Goal: Information Seeking & Learning: Check status

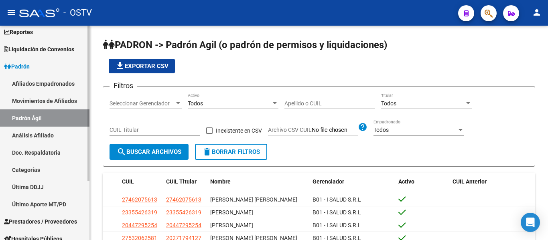
scroll to position [82, 0]
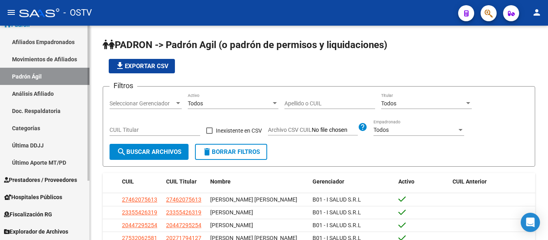
click at [42, 196] on span "Hospitales Públicos" at bounding box center [33, 197] width 58 height 9
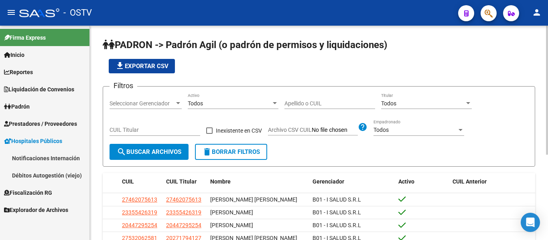
scroll to position [0, 0]
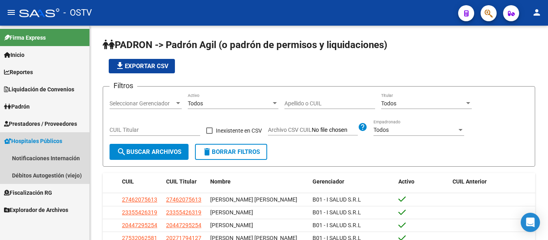
click at [37, 142] on span "Hospitales Públicos" at bounding box center [33, 141] width 58 height 9
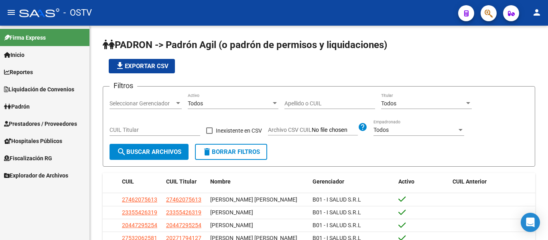
click at [42, 144] on span "Hospitales Públicos" at bounding box center [33, 141] width 58 height 9
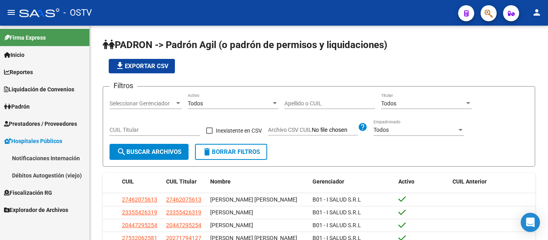
click at [64, 157] on link "Notificaciones Internación" at bounding box center [44, 158] width 89 height 17
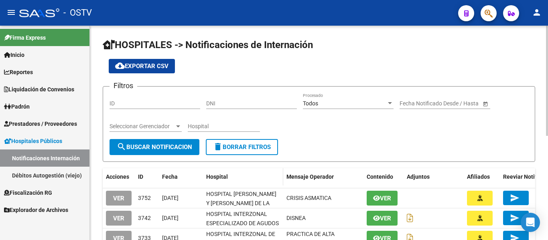
scroll to position [40, 0]
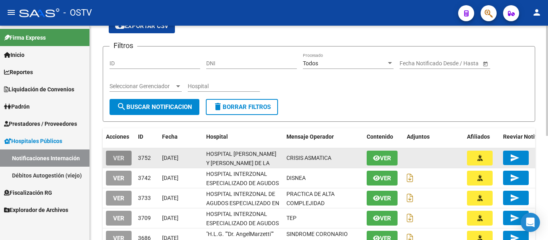
click at [118, 155] on span "VER" at bounding box center [118, 158] width 11 height 7
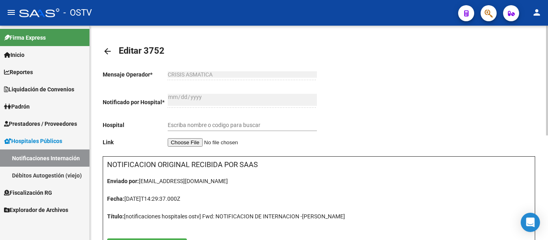
type input "HOSPITAL [PERSON_NAME] Y [PERSON_NAME] DE LA [PERSON_NAME]"
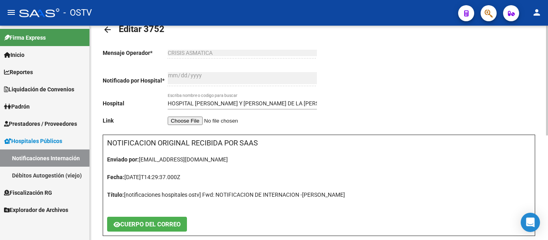
scroll to position [40, 0]
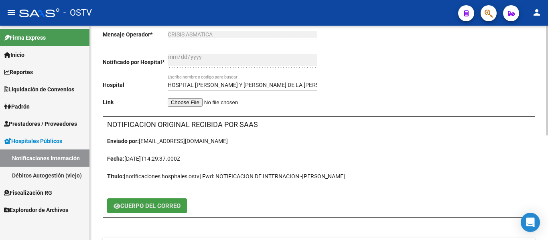
click at [136, 205] on span "CUERPO DEL CORREO" at bounding box center [150, 206] width 60 height 7
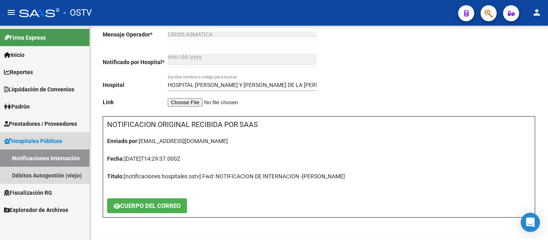
click at [53, 142] on span "Hospitales Públicos" at bounding box center [33, 141] width 58 height 9
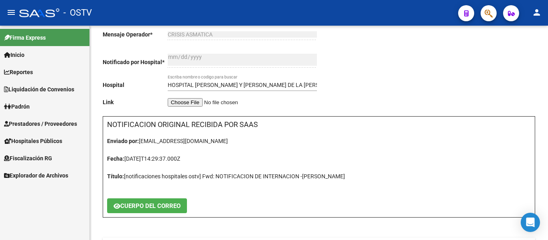
click at [55, 141] on span "Hospitales Públicos" at bounding box center [33, 141] width 58 height 9
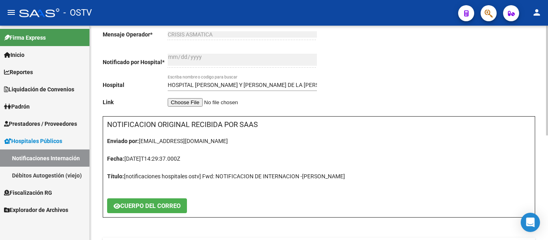
scroll to position [0, 0]
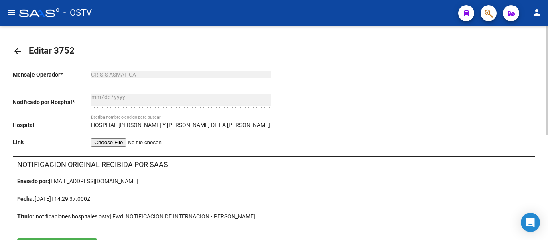
click at [16, 51] on mat-icon "arrow_back" at bounding box center [18, 52] width 10 height 10
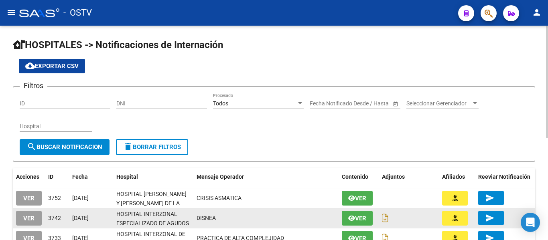
scroll to position [40, 0]
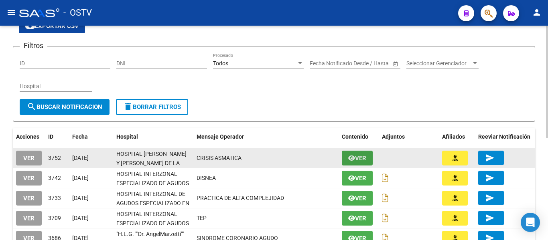
click at [354, 158] on icon "button" at bounding box center [351, 158] width 7 height 6
click at [407, 160] on datatable-body-cell at bounding box center [409, 158] width 60 height 20
click at [111, 157] on datatable-body-cell "[DATE]" at bounding box center [91, 158] width 44 height 20
click at [355, 163] on button "Ver" at bounding box center [357, 158] width 31 height 15
click at [487, 158] on mat-icon "send" at bounding box center [490, 158] width 10 height 10
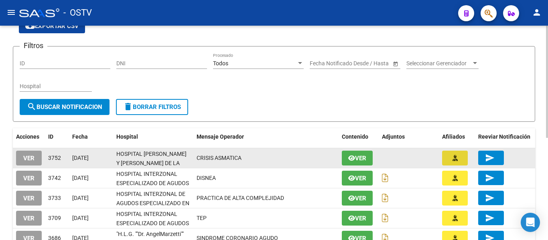
click at [454, 158] on icon "button" at bounding box center [455, 158] width 5 height 6
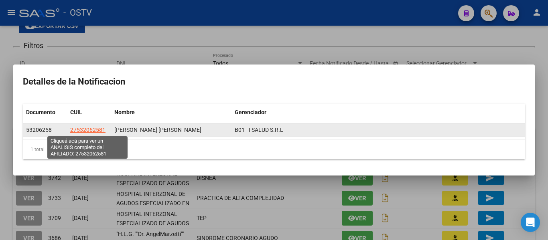
click at [87, 132] on span "27532062581" at bounding box center [87, 130] width 35 height 6
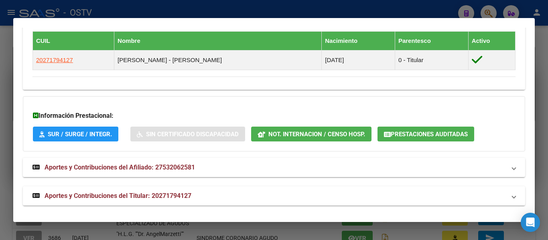
scroll to position [450, 0]
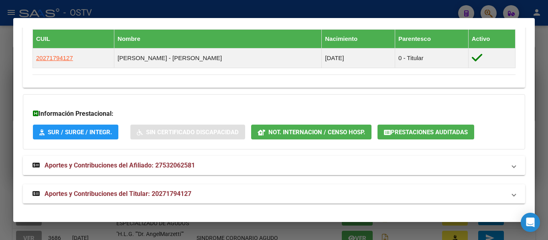
click at [106, 163] on span "Aportes y Contribuciones del Afiliado: 27532062581" at bounding box center [120, 166] width 150 height 8
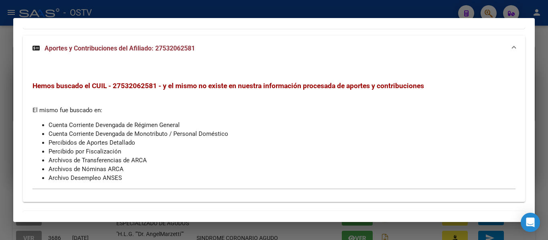
scroll to position [597, 0]
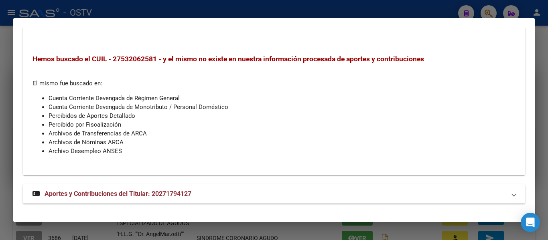
click at [91, 190] on span "Aportes y Contribuciones del Titular: 20271794127" at bounding box center [118, 194] width 147 height 8
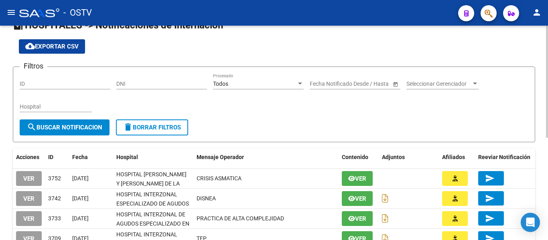
scroll to position [0, 0]
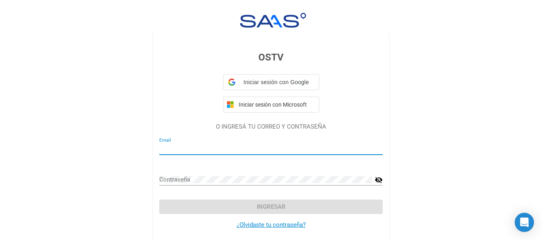
type input "[EMAIL_ADDRESS][DOMAIN_NAME]"
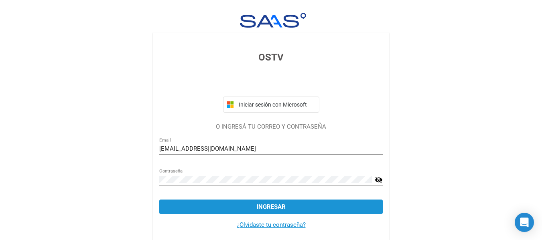
click at [272, 207] on span "Ingresar" at bounding box center [271, 206] width 29 height 7
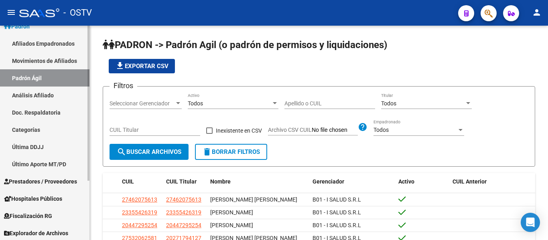
scroll to position [82, 0]
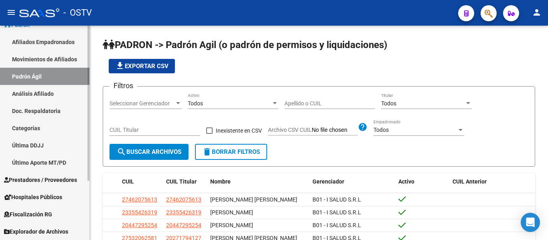
click at [44, 198] on span "Hospitales Públicos" at bounding box center [33, 197] width 58 height 9
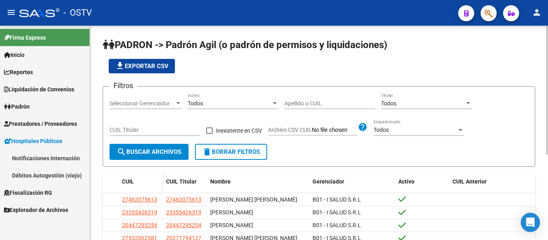
scroll to position [0, 0]
click at [39, 155] on link "Notificaciones Internación" at bounding box center [44, 158] width 89 height 17
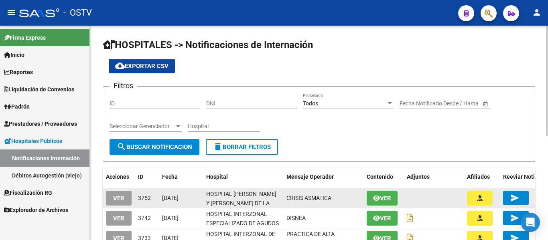
click at [236, 195] on span "HOSPITAL [PERSON_NAME] Y [PERSON_NAME] DE LA [PERSON_NAME]" at bounding box center [241, 203] width 70 height 25
click at [382, 201] on span "Ver" at bounding box center [385, 198] width 11 height 7
click at [477, 195] on span "button" at bounding box center [479, 198] width 5 height 7
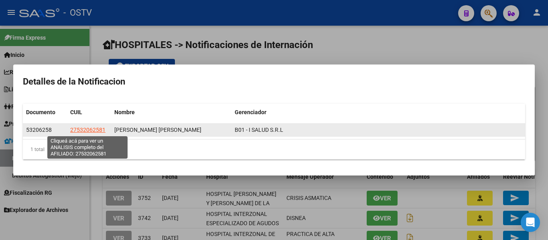
click at [83, 130] on span "27532062581" at bounding box center [87, 130] width 35 height 6
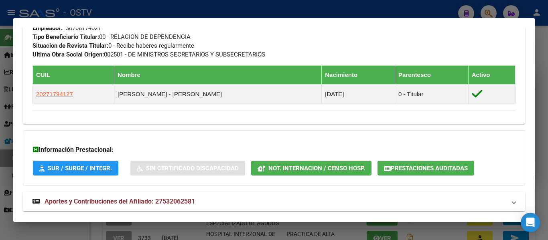
scroll to position [441, 0]
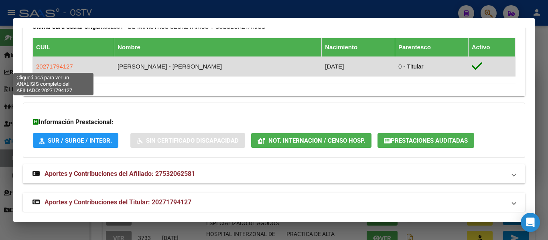
click at [58, 65] on span "20271794127" at bounding box center [54, 66] width 37 height 7
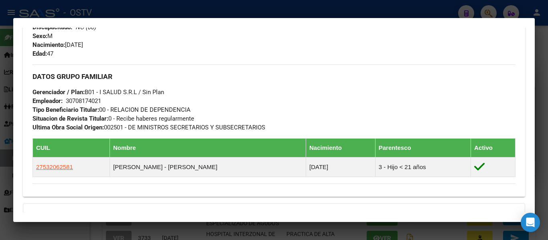
scroll to position [361, 0]
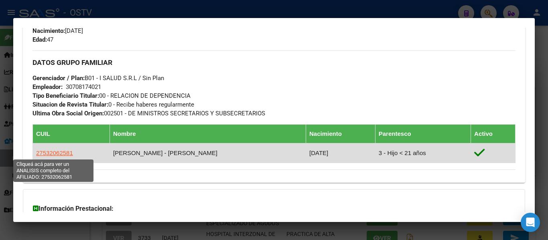
click at [59, 155] on span "27532062581" at bounding box center [54, 153] width 37 height 7
type textarea "27532062581"
